Goal: Task Accomplishment & Management: Use online tool/utility

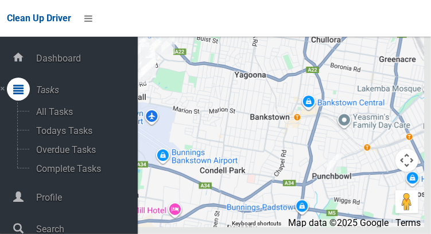
scroll to position [57, 0]
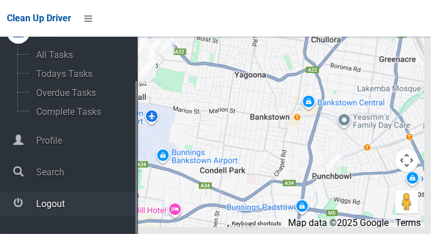
click at [41, 209] on span "Logout" at bounding box center [85, 203] width 105 height 11
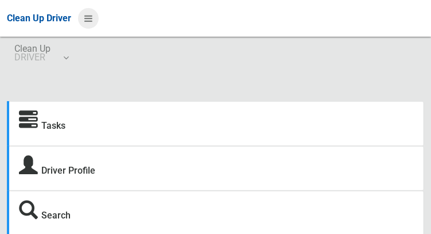
click at [92, 24] on icon at bounding box center [88, 19] width 8 height 20
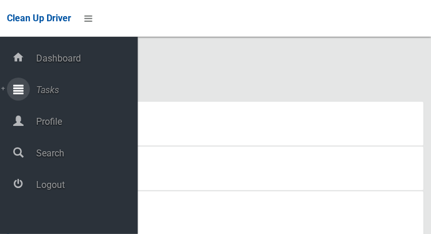
click at [39, 92] on span "Tasks" at bounding box center [85, 89] width 105 height 11
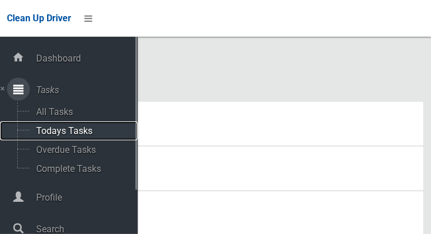
click at [46, 136] on span "Todays Tasks" at bounding box center [80, 130] width 95 height 11
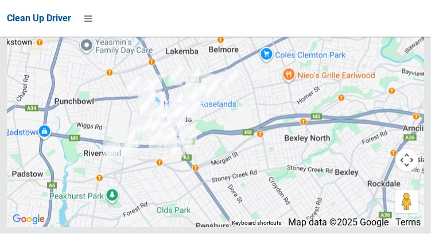
scroll to position [7629, 0]
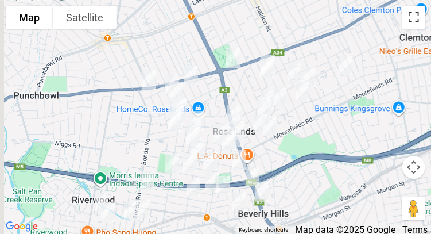
scroll to position [7623, 0]
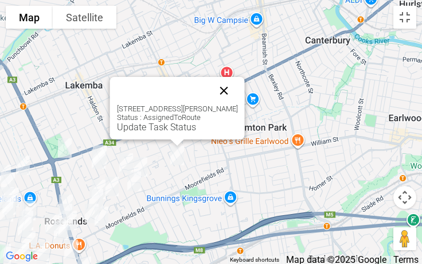
click at [223, 84] on button "Close" at bounding box center [225, 91] width 28 height 28
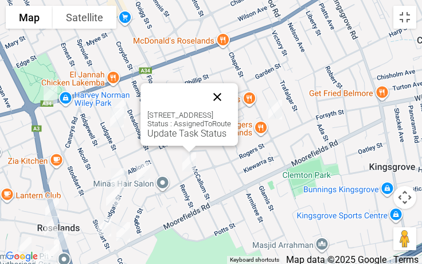
click at [231, 92] on button "Close" at bounding box center [218, 97] width 28 height 28
click at [231, 102] on button "Close" at bounding box center [218, 97] width 28 height 28
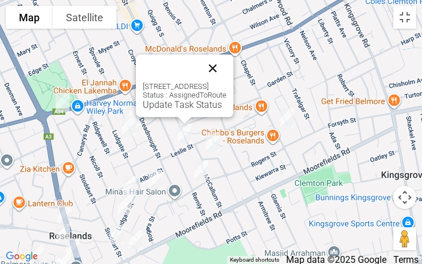
click at [227, 64] on button "Close" at bounding box center [213, 69] width 28 height 28
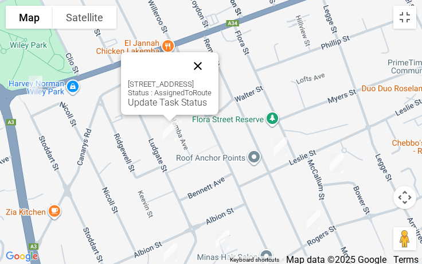
click at [212, 70] on button "Close" at bounding box center [198, 66] width 28 height 28
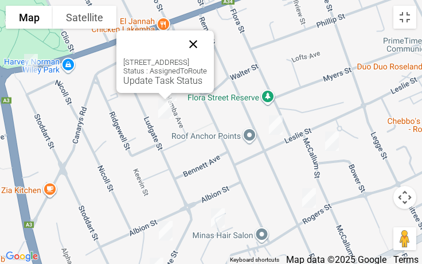
click at [207, 37] on button "Close" at bounding box center [194, 44] width 28 height 28
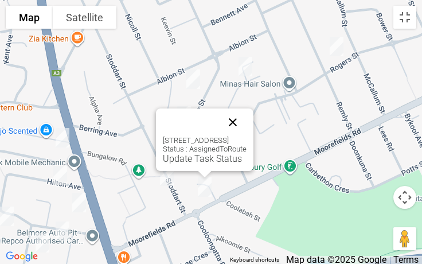
click at [247, 128] on button "Close" at bounding box center [233, 122] width 28 height 28
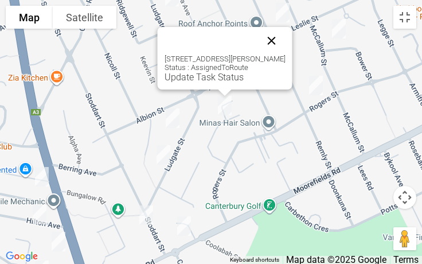
click at [277, 42] on button "Close" at bounding box center [272, 41] width 28 height 28
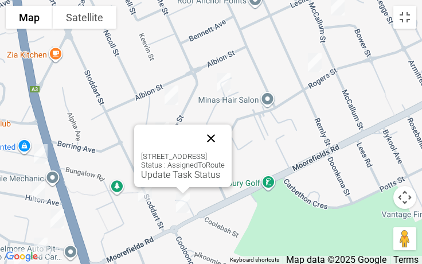
click at [225, 141] on button "Close" at bounding box center [211, 139] width 28 height 28
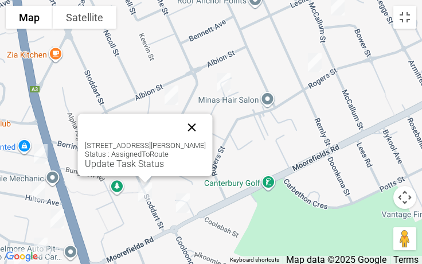
click at [206, 121] on button "Close" at bounding box center [192, 128] width 28 height 28
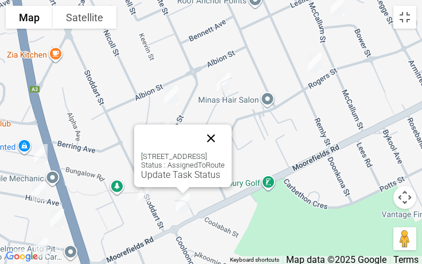
click at [225, 146] on button "Close" at bounding box center [211, 139] width 28 height 28
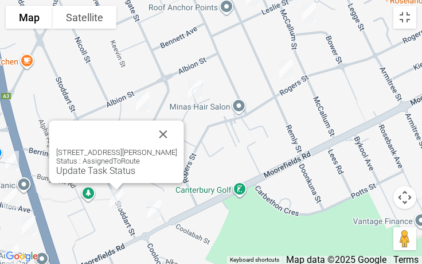
click at [177, 148] on div "113 Stoddart Street, ROSELANDS NSW 2196 Status : AssignedToRoute Update Task St…" at bounding box center [116, 162] width 121 height 28
click at [167, 128] on button "Close" at bounding box center [164, 135] width 28 height 28
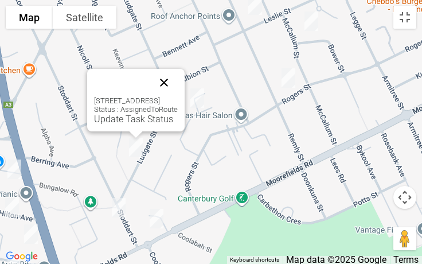
click at [178, 84] on button "Close" at bounding box center [164, 83] width 28 height 28
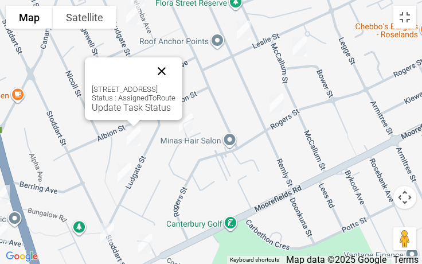
click at [176, 67] on button "Close" at bounding box center [162, 71] width 28 height 28
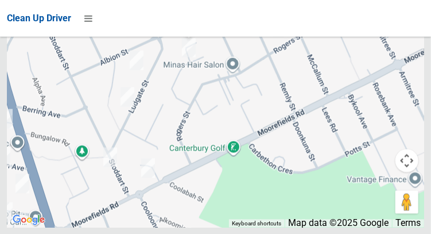
scroll to position [7469, 0]
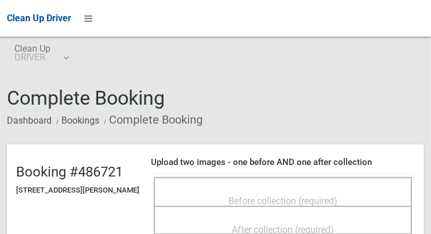
click at [288, 195] on span "Before collection (required)" at bounding box center [282, 200] width 109 height 11
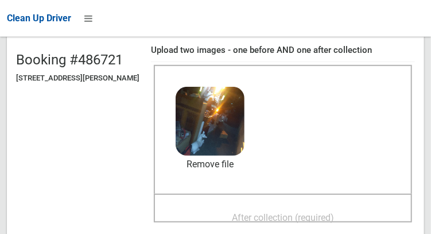
scroll to position [121, 0]
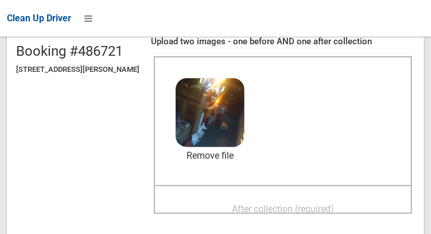
click at [334, 211] on span "After collection (required)" at bounding box center [283, 208] width 102 height 11
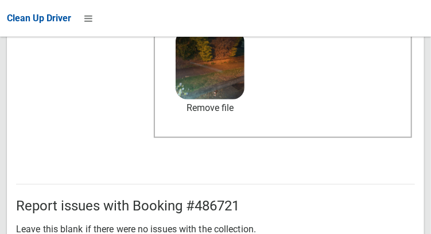
scroll to position [689, 0]
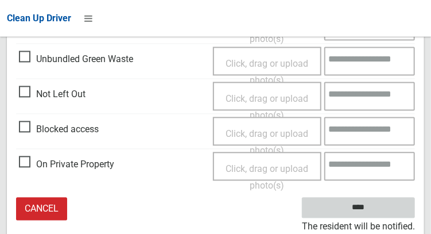
click at [380, 214] on input "****" at bounding box center [358, 207] width 113 height 21
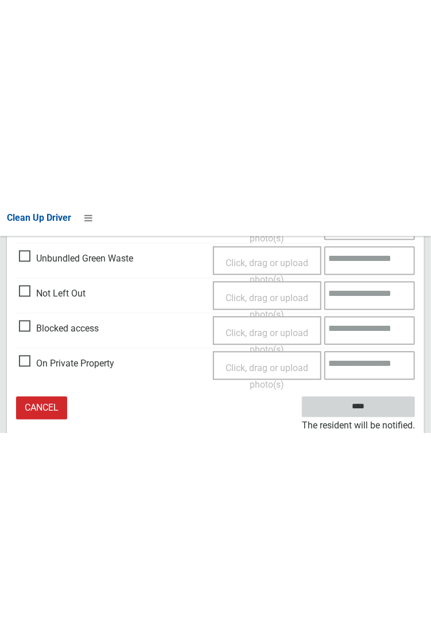
scroll to position [316, 0]
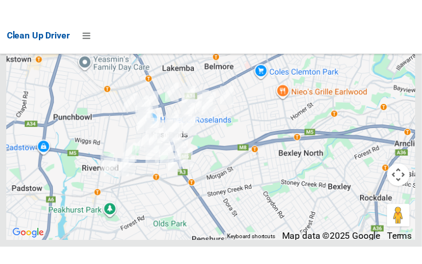
scroll to position [7574, 0]
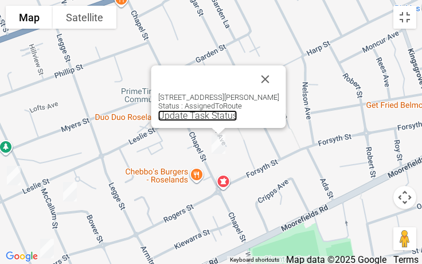
click at [203, 118] on link "Update Task Status" at bounding box center [197, 115] width 79 height 11
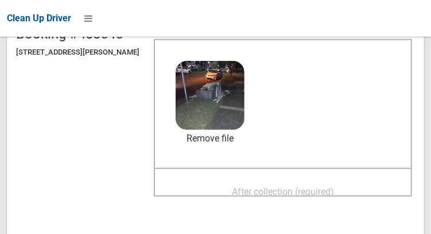
scroll to position [139, 0]
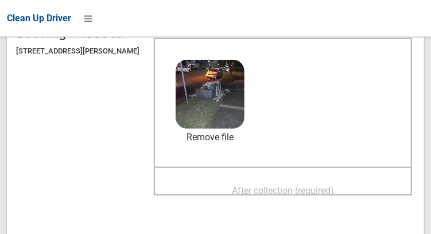
click at [310, 191] on span "After collection (required)" at bounding box center [283, 190] width 102 height 11
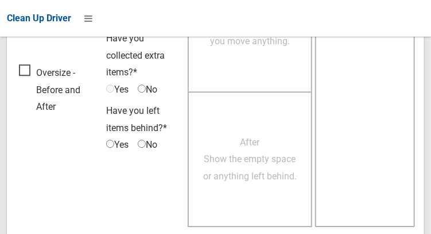
scroll to position [1036, 0]
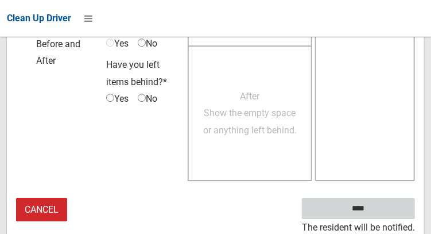
click at [363, 209] on input "****" at bounding box center [358, 207] width 113 height 21
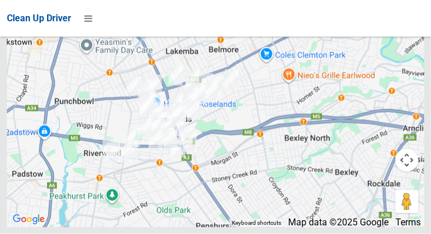
scroll to position [7687, 0]
click at [410, 48] on div at bounding box center [215, 83] width 417 height 287
click at [405, 54] on div at bounding box center [215, 83] width 417 height 287
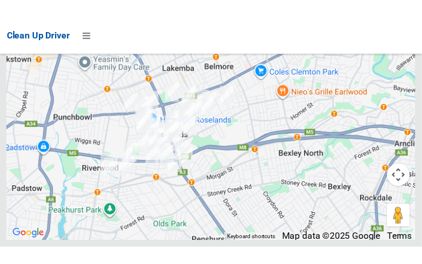
scroll to position [7618, 0]
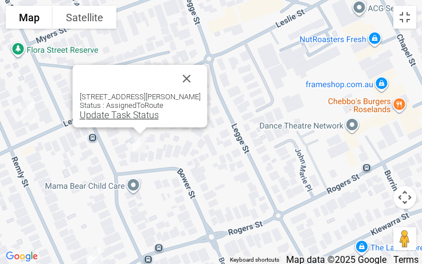
click at [115, 119] on link "Update Task Status" at bounding box center [119, 115] width 79 height 11
click at [115, 116] on link "Update Task Status" at bounding box center [119, 115] width 79 height 11
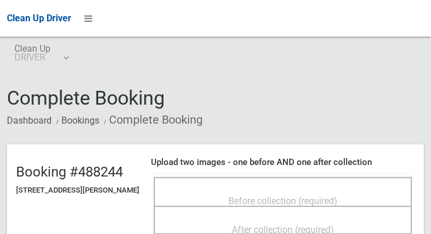
click at [328, 189] on div "Before collection (required)" at bounding box center [282, 199] width 233 height 21
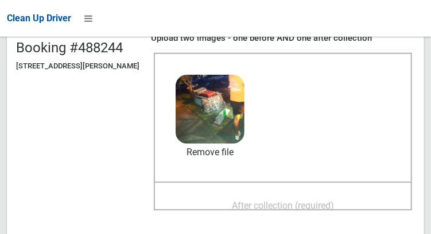
scroll to position [136, 0]
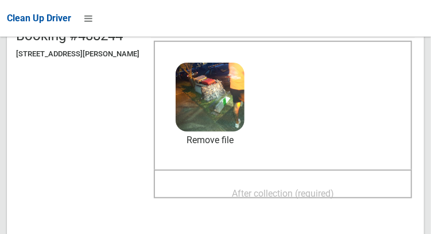
click at [312, 189] on span "After collection (required)" at bounding box center [283, 193] width 102 height 11
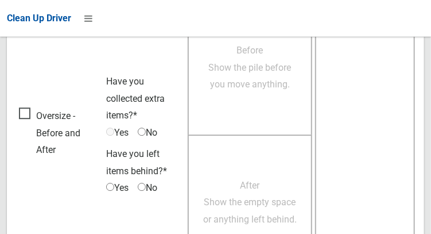
scroll to position [1036, 0]
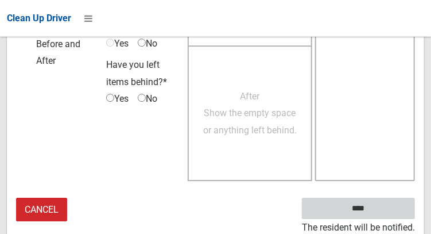
click at [389, 209] on input "****" at bounding box center [358, 207] width 113 height 21
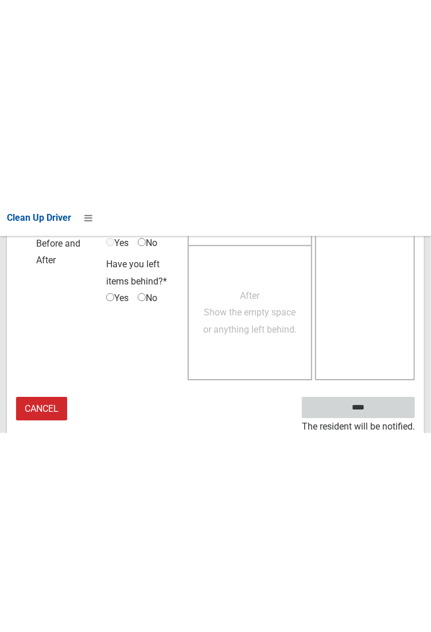
scroll to position [663, 0]
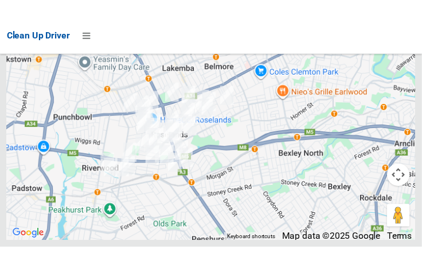
scroll to position [7627, 0]
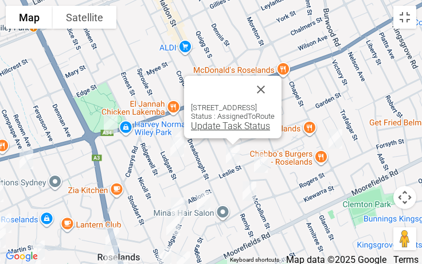
click at [209, 129] on link "Update Task Status" at bounding box center [230, 126] width 79 height 11
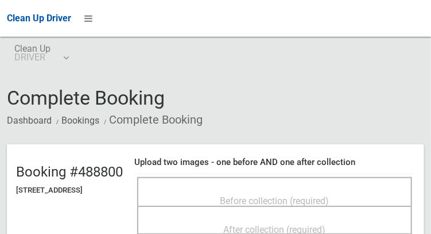
click at [328, 189] on div "Before collection (required)" at bounding box center [275, 199] width 250 height 21
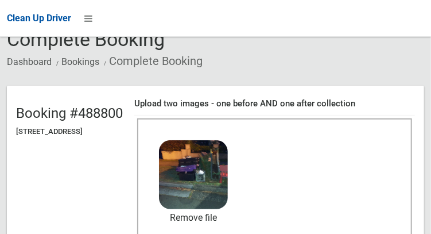
scroll to position [107, 0]
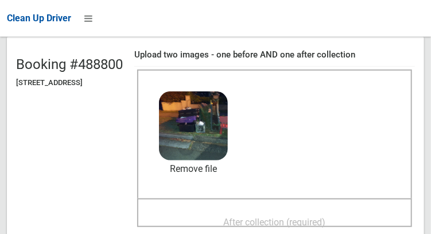
click at [312, 216] on span "After collection (required)" at bounding box center [275, 221] width 102 height 11
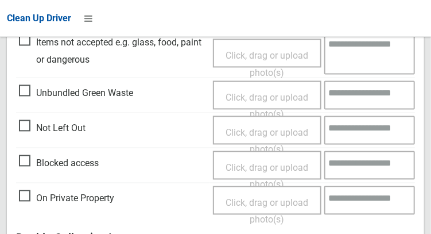
scroll to position [1036, 0]
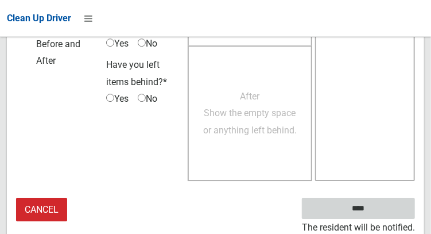
click at [379, 213] on input "****" at bounding box center [358, 207] width 113 height 21
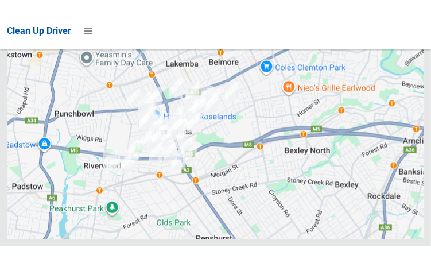
scroll to position [7653, 0]
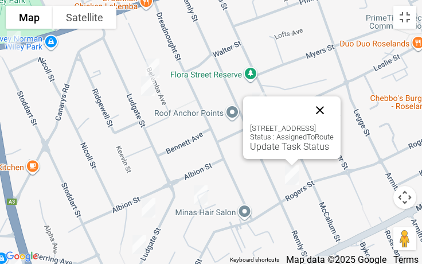
click at [334, 114] on button "Close" at bounding box center [320, 110] width 28 height 28
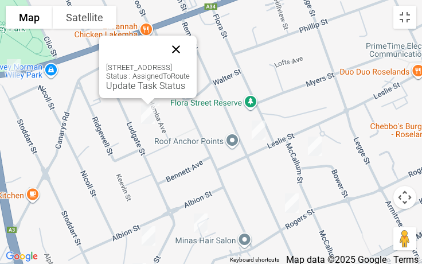
click at [190, 44] on button "Close" at bounding box center [176, 50] width 28 height 28
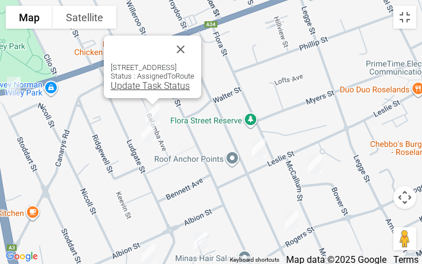
click at [135, 87] on link "Update Task Status" at bounding box center [150, 85] width 79 height 11
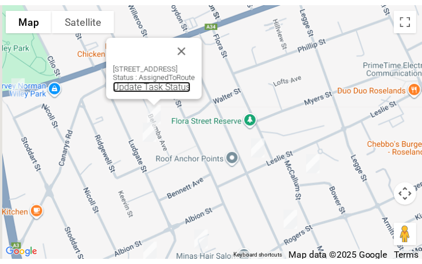
scroll to position [7668, 0]
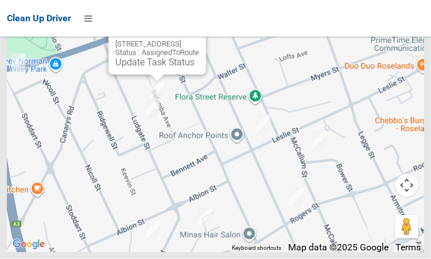
click at [199, 40] on button "Close" at bounding box center [186, 26] width 28 height 28
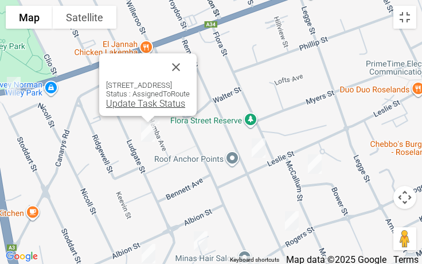
click at [124, 104] on link "Update Task Status" at bounding box center [145, 103] width 79 height 11
click at [125, 108] on link "Update Task Status" at bounding box center [145, 103] width 79 height 11
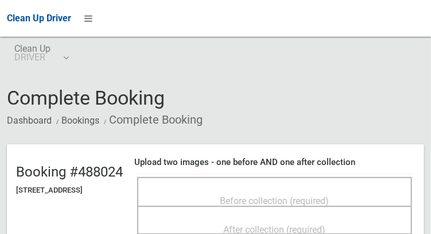
click at [327, 189] on div "Before collection (required)" at bounding box center [275, 199] width 250 height 21
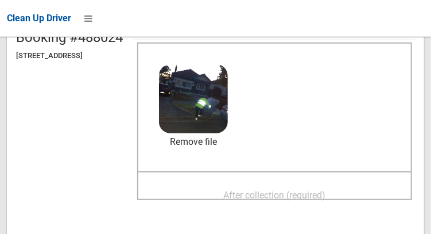
scroll to position [143, 0]
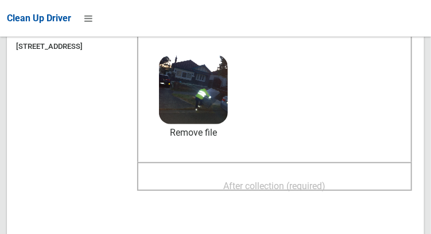
click at [325, 188] on span "After collection (required)" at bounding box center [275, 185] width 102 height 11
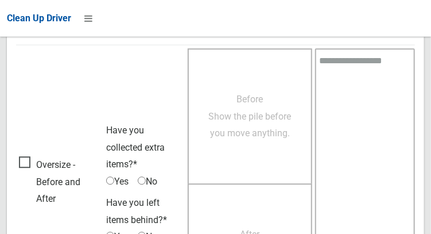
scroll to position [1036, 0]
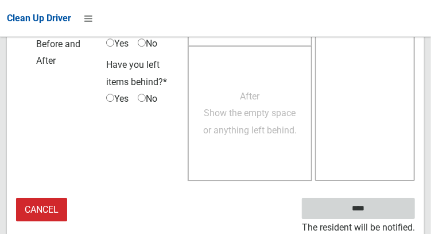
click at [367, 210] on input "****" at bounding box center [358, 207] width 113 height 21
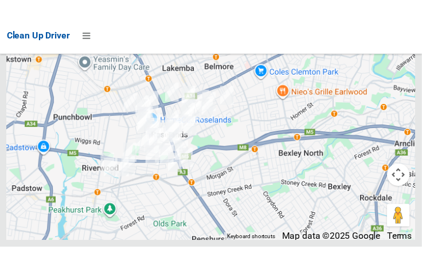
scroll to position [7621, 0]
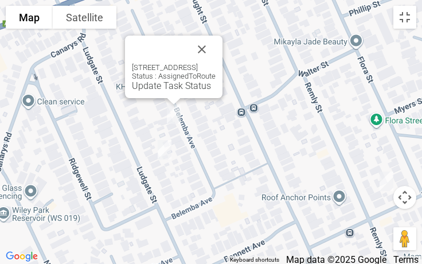
click at [155, 91] on div "35 Belemba Avenue, ROSELANDS NSW 2196 Status : AssignedToRoute Update Task Stat…" at bounding box center [174, 67] width 98 height 63
click at [149, 87] on link "Update Task Status" at bounding box center [171, 85] width 79 height 11
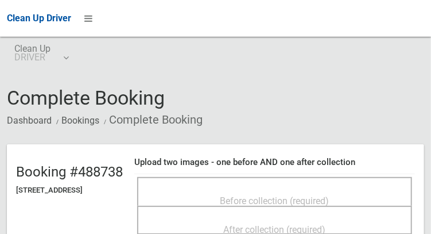
click at [345, 189] on div "Before collection (required)" at bounding box center [275, 199] width 250 height 21
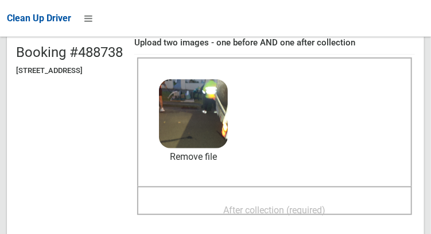
scroll to position [133, 0]
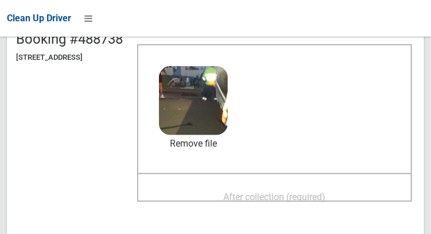
click at [324, 191] on span "After collection (required)" at bounding box center [275, 196] width 102 height 11
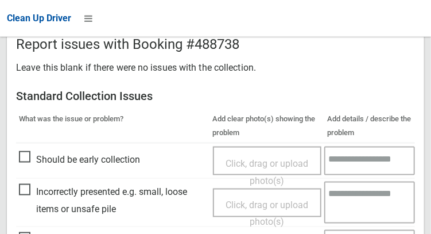
scroll to position [1036, 0]
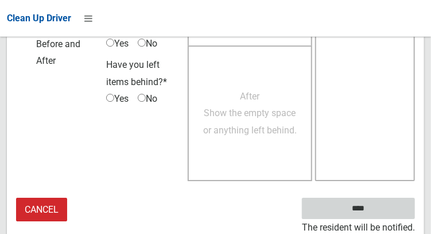
click at [375, 205] on input "****" at bounding box center [358, 207] width 113 height 21
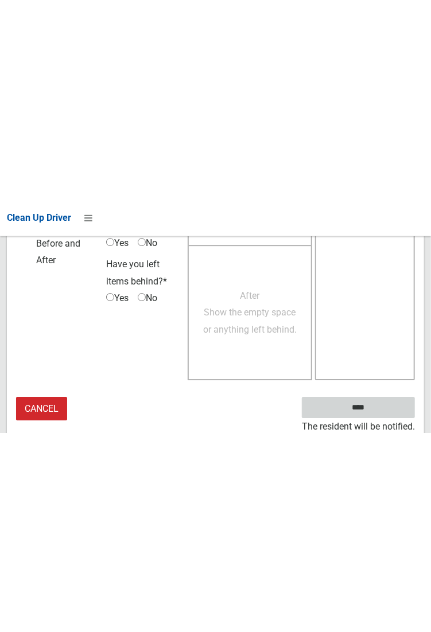
scroll to position [663, 0]
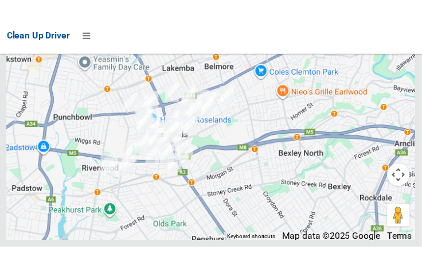
scroll to position [7651, 0]
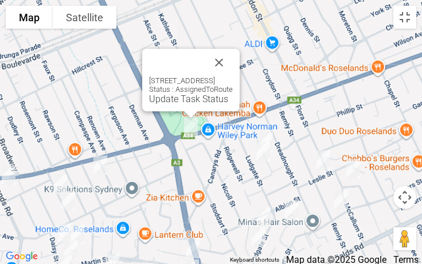
click at [166, 104] on div "1030 Canterbury Road, ROSELANDS NSW 2196 Status : AssignedToRoute Update Task S…" at bounding box center [191, 80] width 98 height 63
click at [160, 104] on div "1030 Canterbury Road, ROSELANDS NSW 2196 Status : AssignedToRoute Update Task S…" at bounding box center [191, 80] width 98 height 63
click at [161, 103] on link "Update Task Status" at bounding box center [188, 99] width 79 height 11
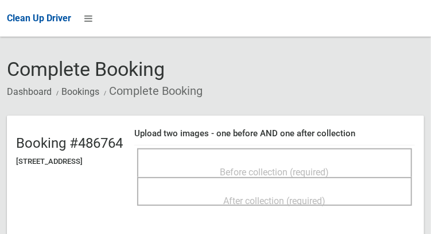
scroll to position [34, 0]
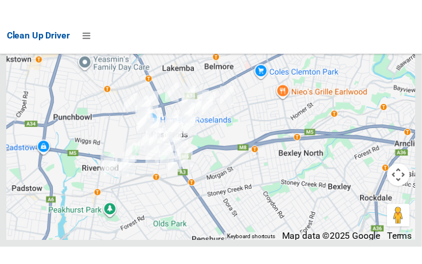
scroll to position [7617, 0]
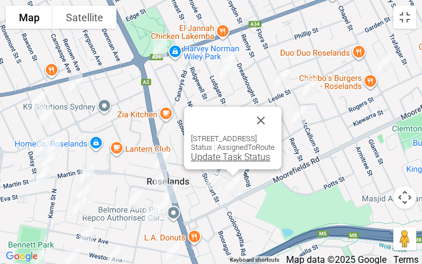
click at [208, 158] on link "Update Task Status" at bounding box center [230, 157] width 79 height 11
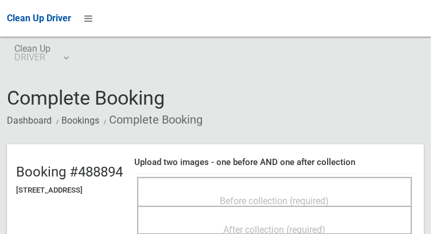
click at [263, 189] on div "Before collection (required)" at bounding box center [275, 199] width 250 height 21
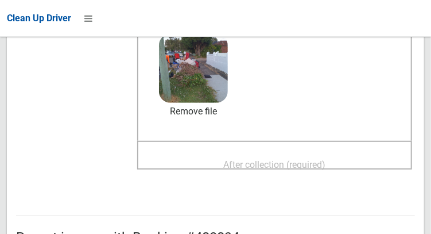
scroll to position [165, 0]
click at [326, 166] on span "After collection (required)" at bounding box center [275, 163] width 102 height 11
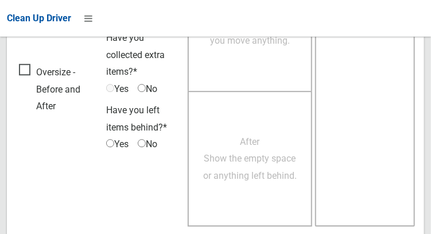
scroll to position [1036, 0]
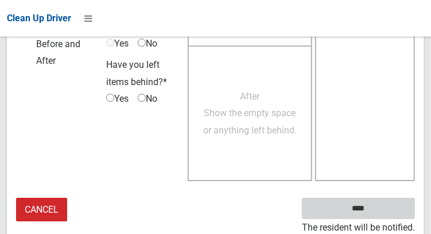
click at [375, 211] on input "****" at bounding box center [358, 207] width 113 height 21
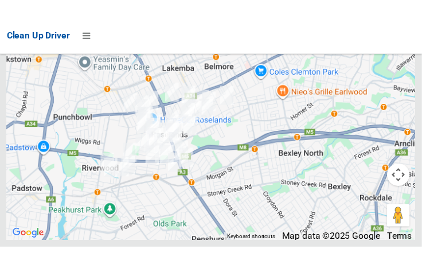
scroll to position [7642, 0]
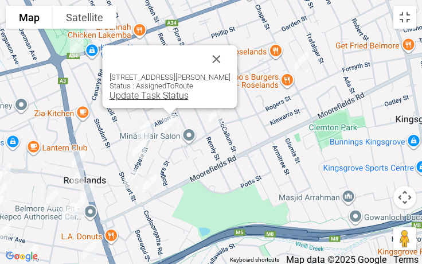
click at [153, 98] on link "Update Task Status" at bounding box center [149, 95] width 79 height 11
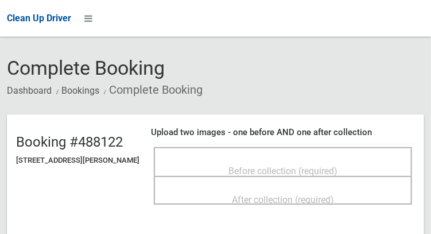
scroll to position [30, 0]
click at [324, 160] on div "Before collection (required)" at bounding box center [282, 170] width 233 height 21
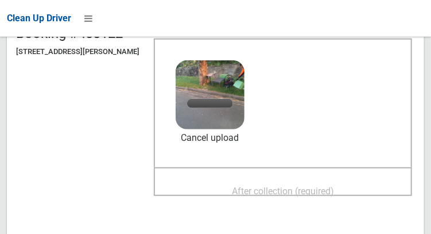
scroll to position [143, 0]
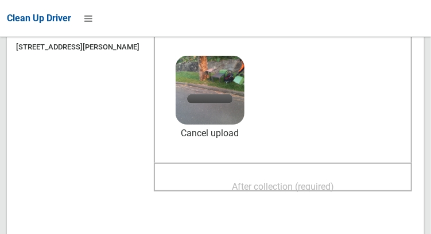
click at [310, 184] on span "After collection (required)" at bounding box center [283, 186] width 102 height 11
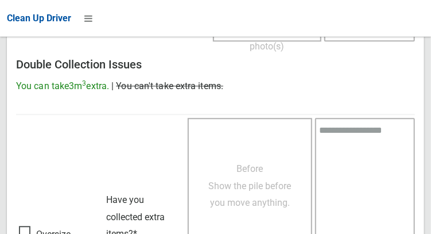
scroll to position [1036, 0]
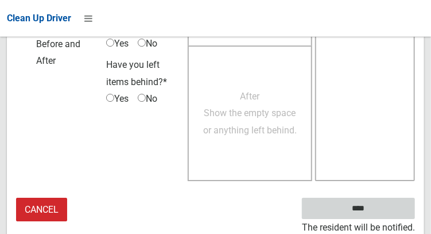
click at [375, 212] on input "****" at bounding box center [358, 207] width 113 height 21
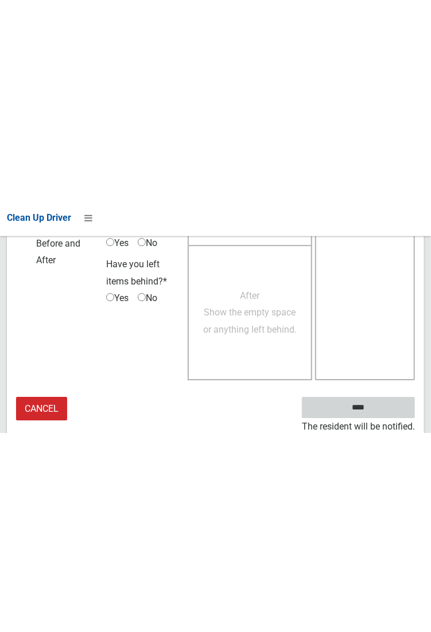
scroll to position [663, 0]
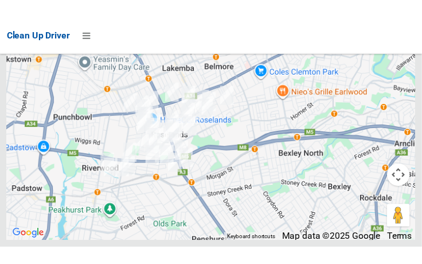
scroll to position [7656, 0]
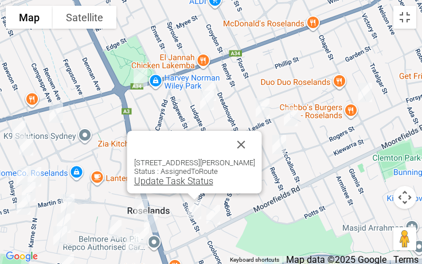
click at [170, 181] on link "Update Task Status" at bounding box center [173, 181] width 79 height 11
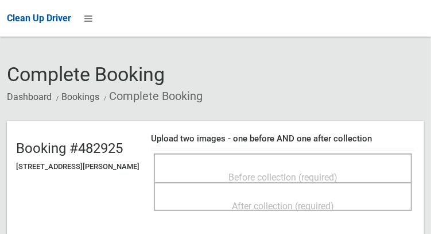
scroll to position [26, 0]
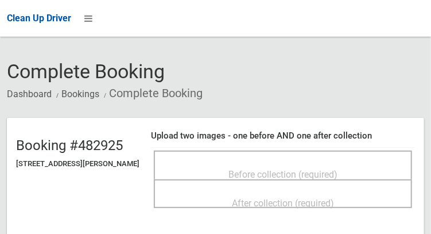
click at [319, 169] on span "Before collection (required)" at bounding box center [282, 174] width 109 height 11
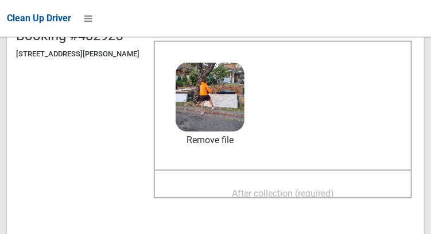
scroll to position [137, 0]
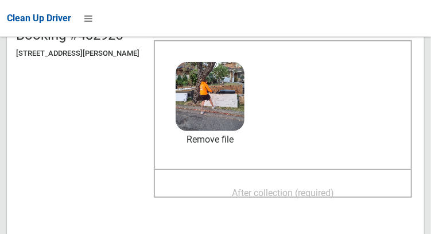
click at [331, 198] on span "After collection (required)" at bounding box center [283, 192] width 102 height 11
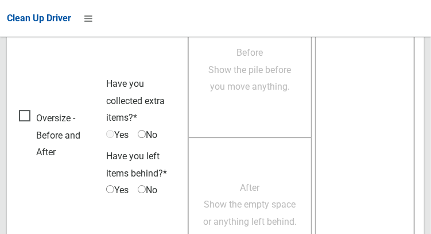
scroll to position [1036, 0]
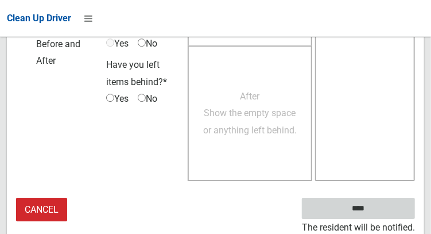
click at [375, 206] on input "****" at bounding box center [358, 207] width 113 height 21
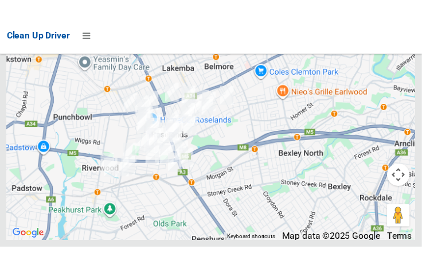
scroll to position [7655, 0]
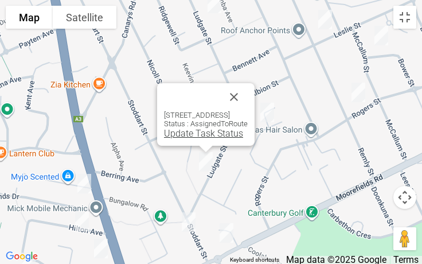
click at [186, 134] on link "Update Task Status" at bounding box center [203, 133] width 79 height 11
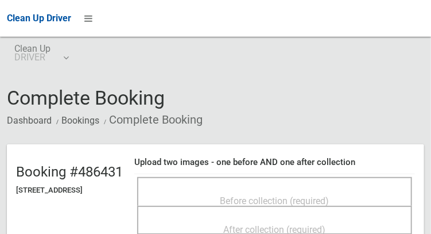
click at [293, 189] on div "Before collection (required)" at bounding box center [275, 199] width 250 height 21
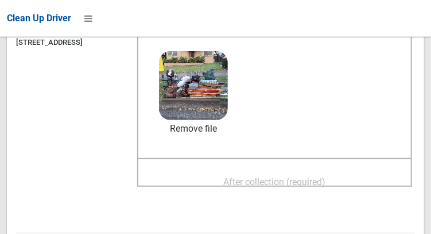
scroll to position [152, 0]
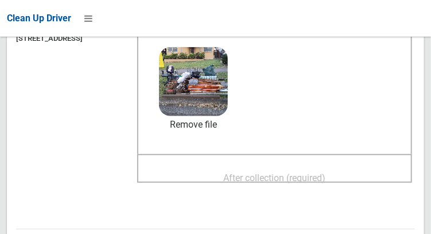
click at [320, 177] on span "After collection (required)" at bounding box center [275, 177] width 102 height 11
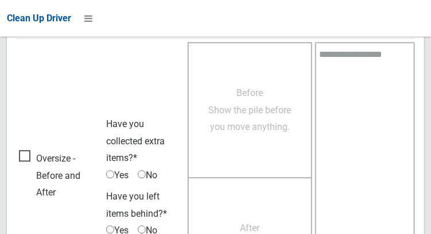
scroll to position [1036, 0]
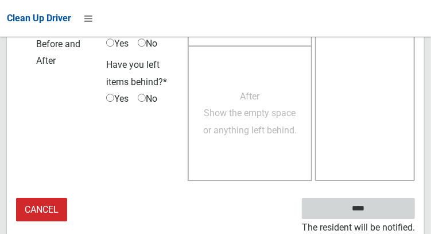
click at [379, 212] on input "****" at bounding box center [358, 207] width 113 height 21
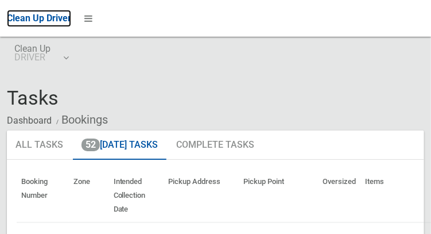
click at [71, 24] on span "Clean Up Driver" at bounding box center [39, 18] width 64 height 11
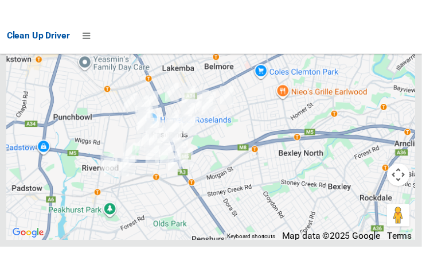
scroll to position [7670, 0]
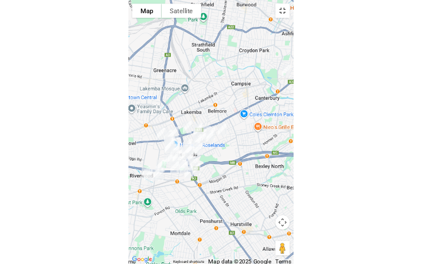
scroll to position [7578, 0]
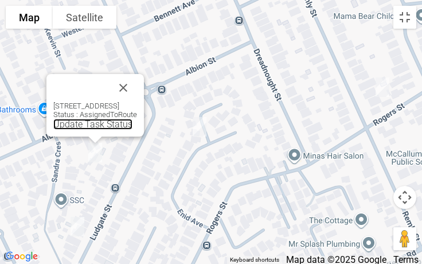
click at [83, 128] on link "Update Task Status" at bounding box center [92, 124] width 79 height 11
click at [80, 126] on link "Update Task Status" at bounding box center [92, 124] width 79 height 11
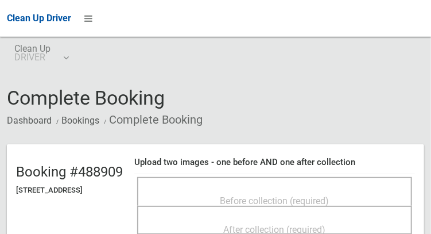
click at [313, 189] on div "Before collection (required)" at bounding box center [275, 199] width 250 height 21
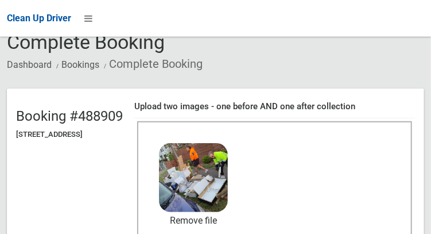
scroll to position [112, 0]
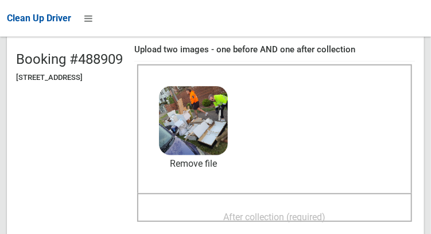
click at [326, 214] on span "After collection (required)" at bounding box center [275, 216] width 102 height 11
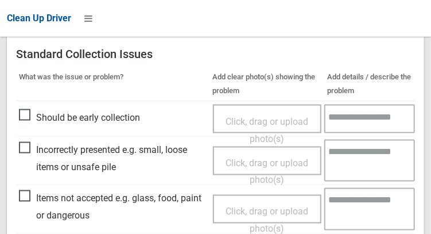
scroll to position [689, 0]
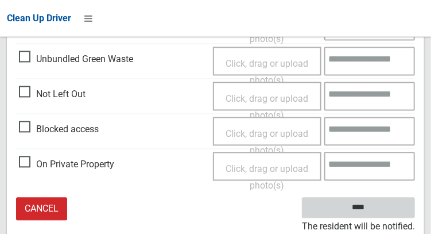
click at [384, 212] on input "****" at bounding box center [358, 207] width 113 height 21
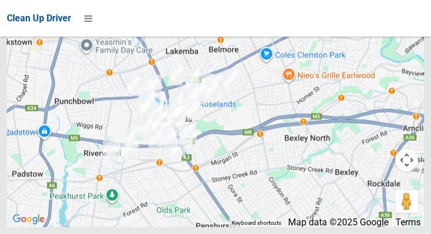
scroll to position [7685, 0]
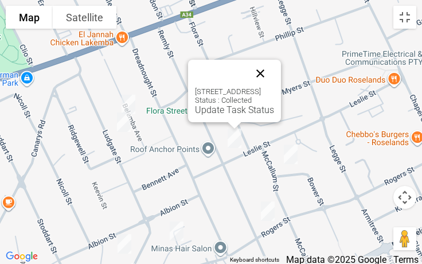
click at [274, 72] on button "Close" at bounding box center [261, 74] width 28 height 28
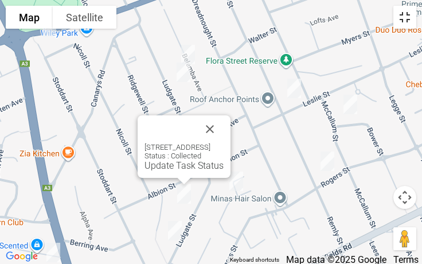
click at [402, 19] on button "Toggle fullscreen view" at bounding box center [405, 17] width 23 height 23
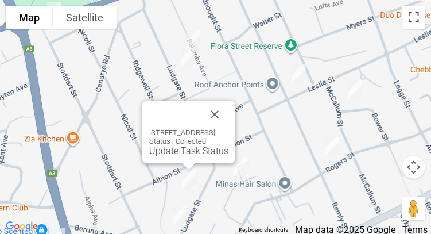
scroll to position [1700, 0]
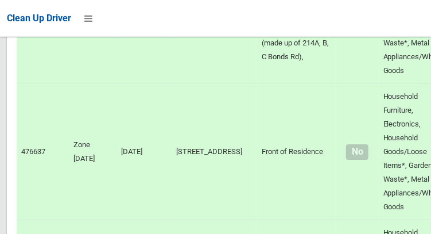
scroll to position [7741, 0]
